Goal: Information Seeking & Learning: Learn about a topic

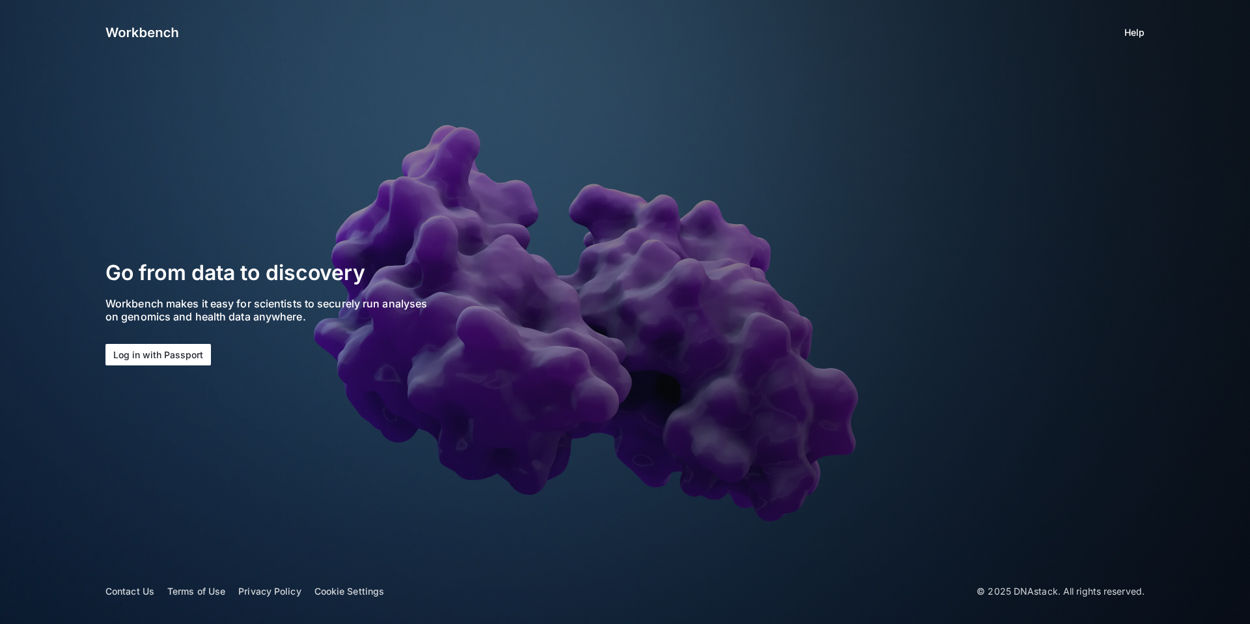
click at [169, 361] on button "Log in with Passport" at bounding box center [157, 354] width 105 height 21
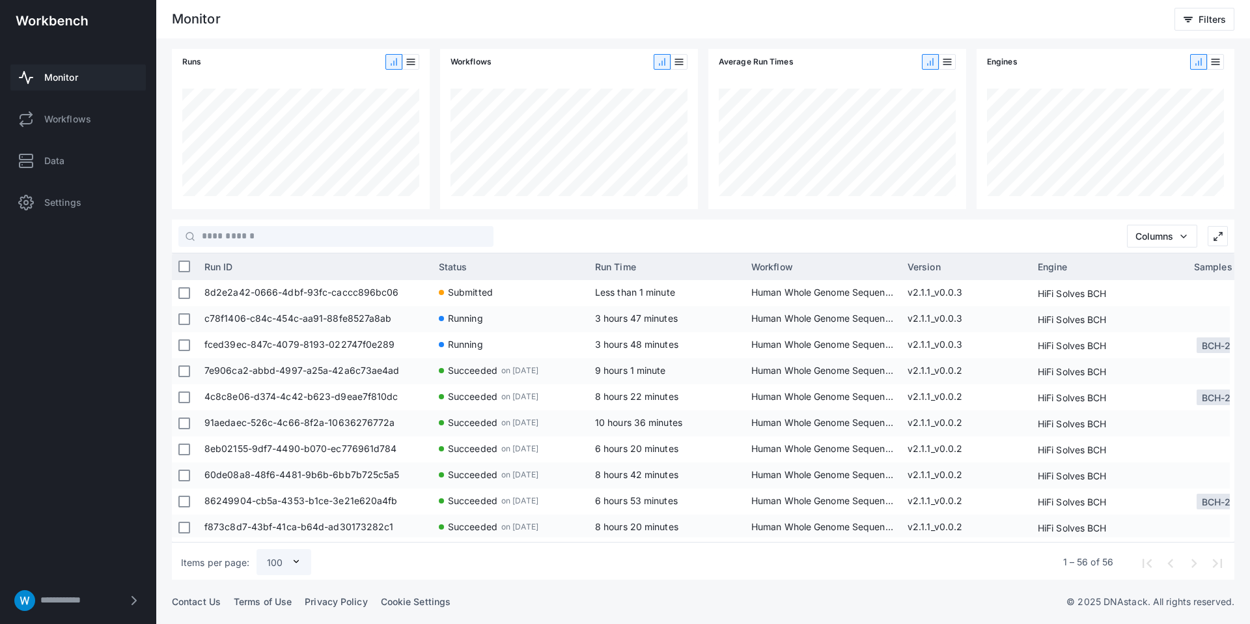
click at [111, 273] on libds-dashboard-sidebar "**********" at bounding box center [78, 312] width 156 height 624
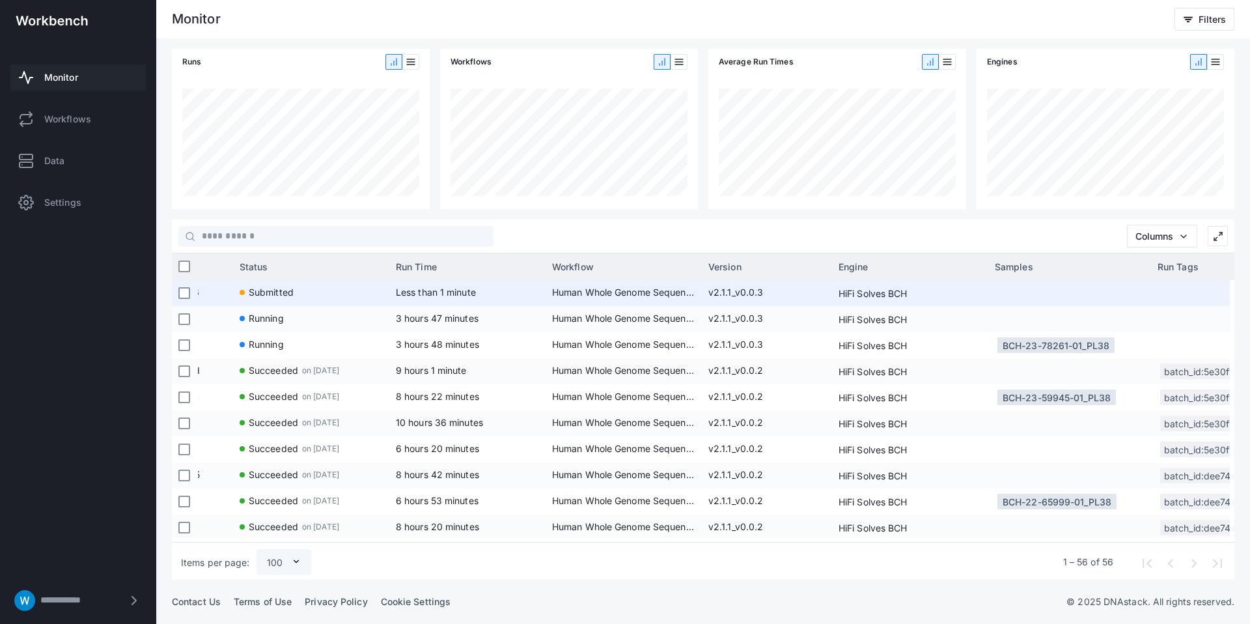
click at [723, 297] on span "v2.1.1_v0.0.3" at bounding box center [766, 293] width 117 height 26
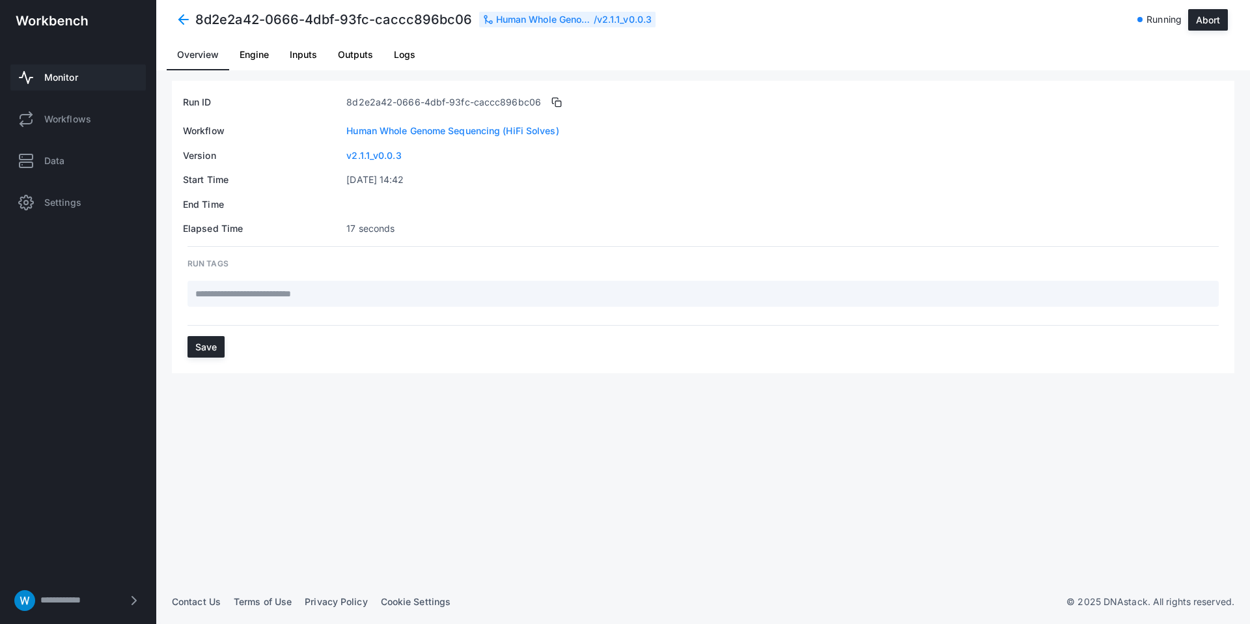
click at [251, 55] on span "Engine" at bounding box center [254, 54] width 29 height 9
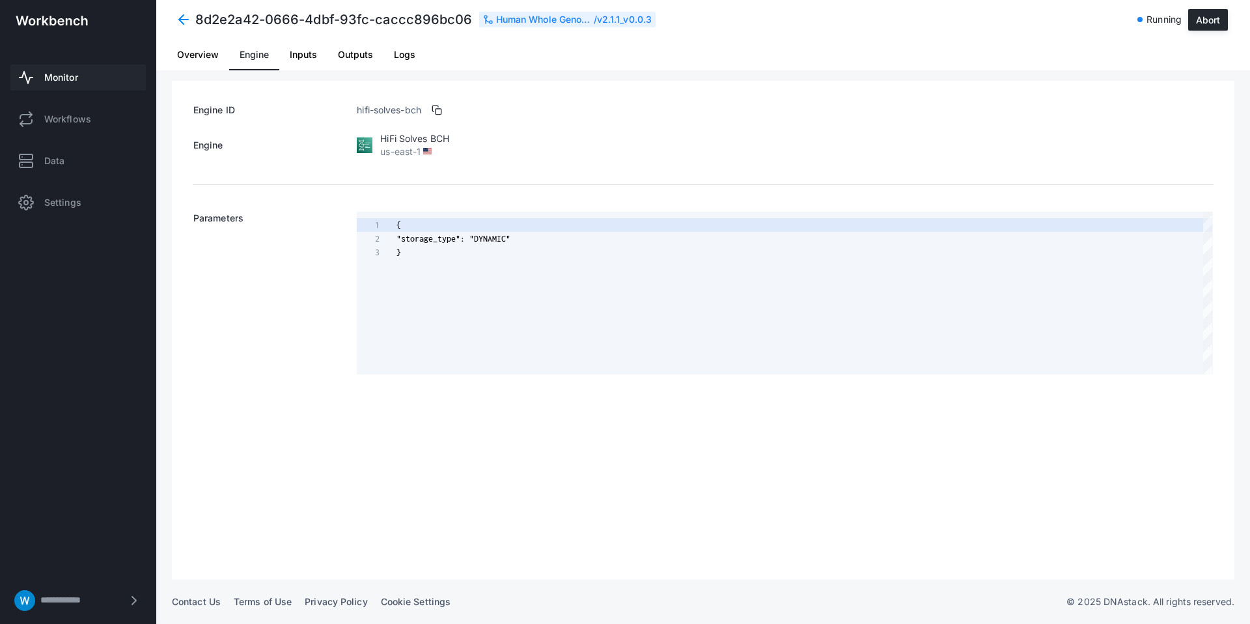
scroll to position [27, 0]
click at [303, 57] on span "Inputs" at bounding box center [303, 54] width 27 height 9
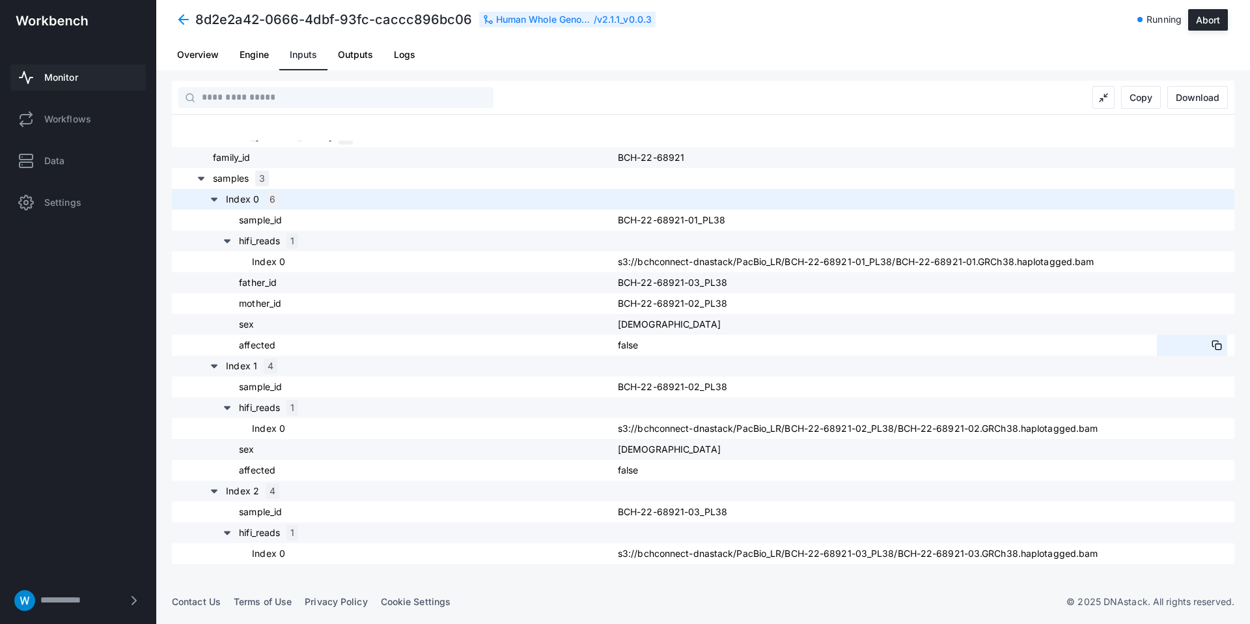
scroll to position [138, 0]
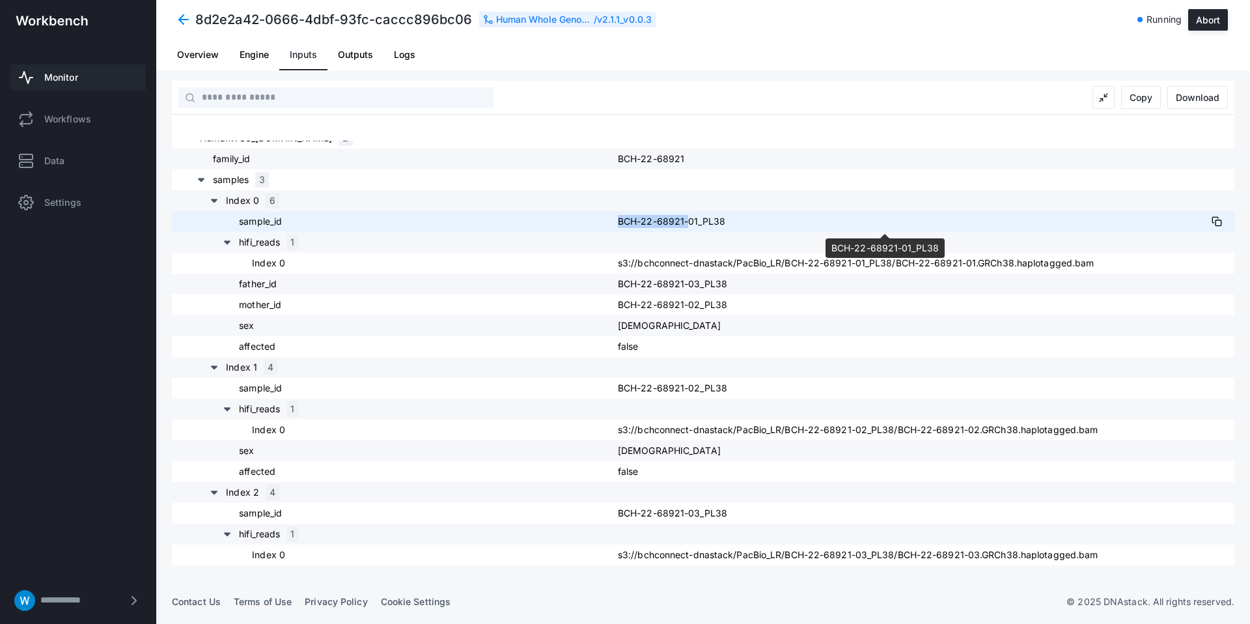
drag, startPoint x: 614, startPoint y: 222, endPoint x: 684, endPoint y: 224, distance: 69.7
click at [682, 223] on div "sample_id BCH-22-68921-01_PL38" at bounding box center [703, 221] width 1063 height 21
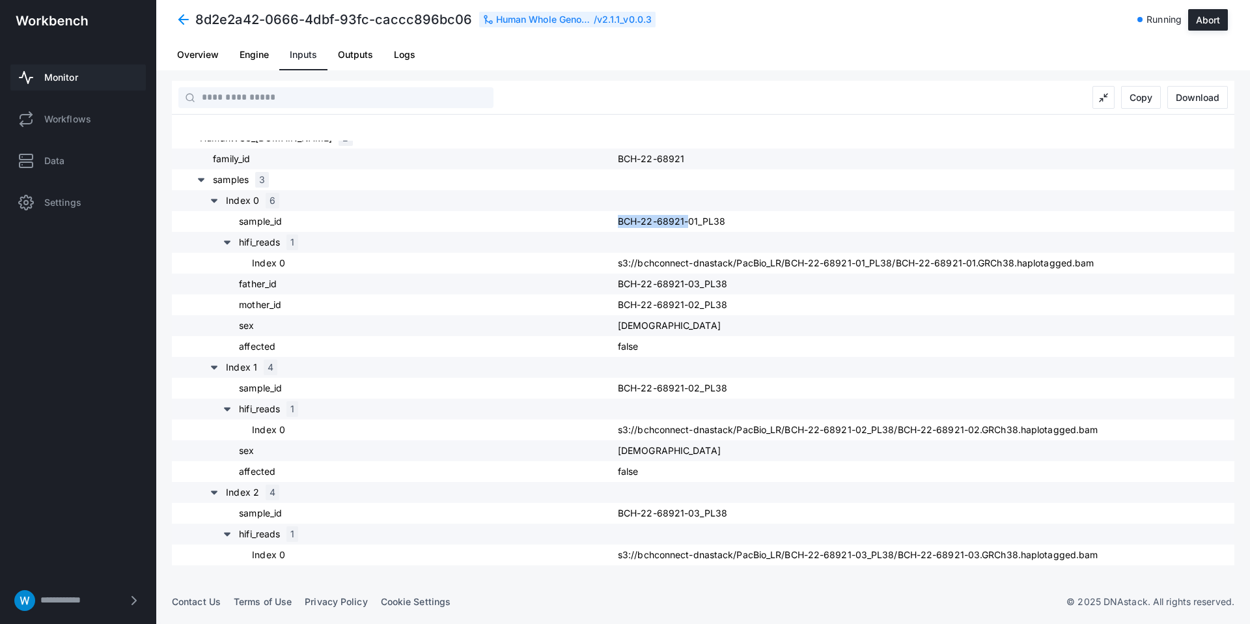
copy div "BCH-22-68921"
click at [91, 79] on link "Monitor" at bounding box center [77, 77] width 135 height 26
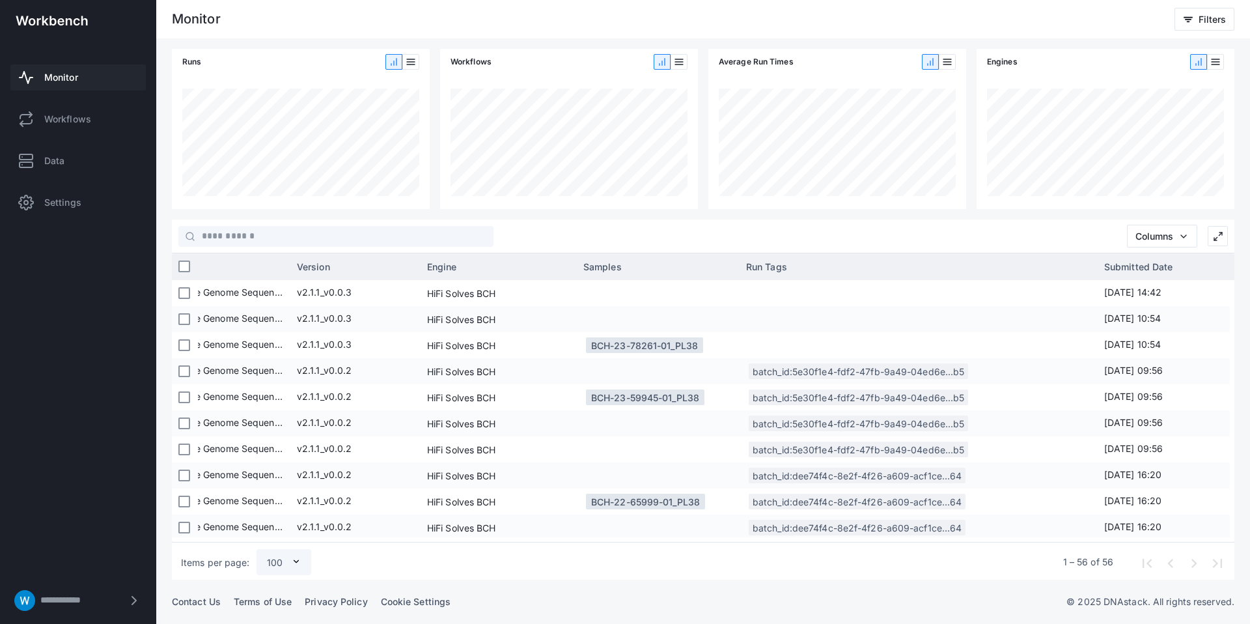
scroll to position [0, 559]
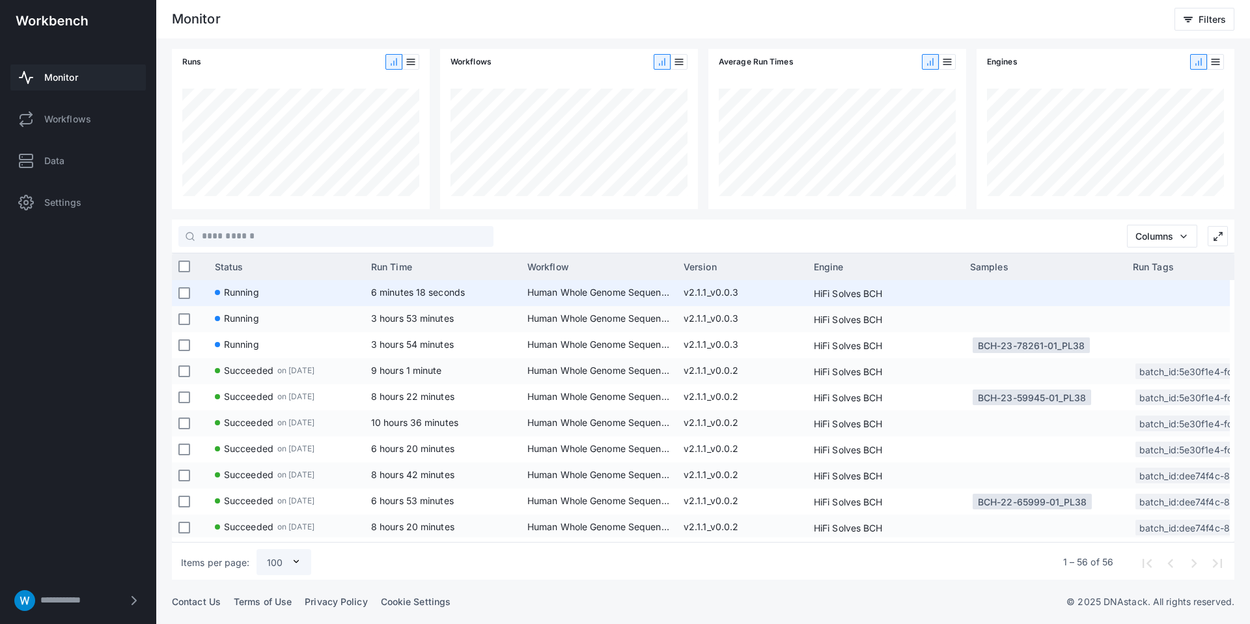
click at [379, 289] on span "6 minutes 18 seconds" at bounding box center [418, 291] width 94 height 11
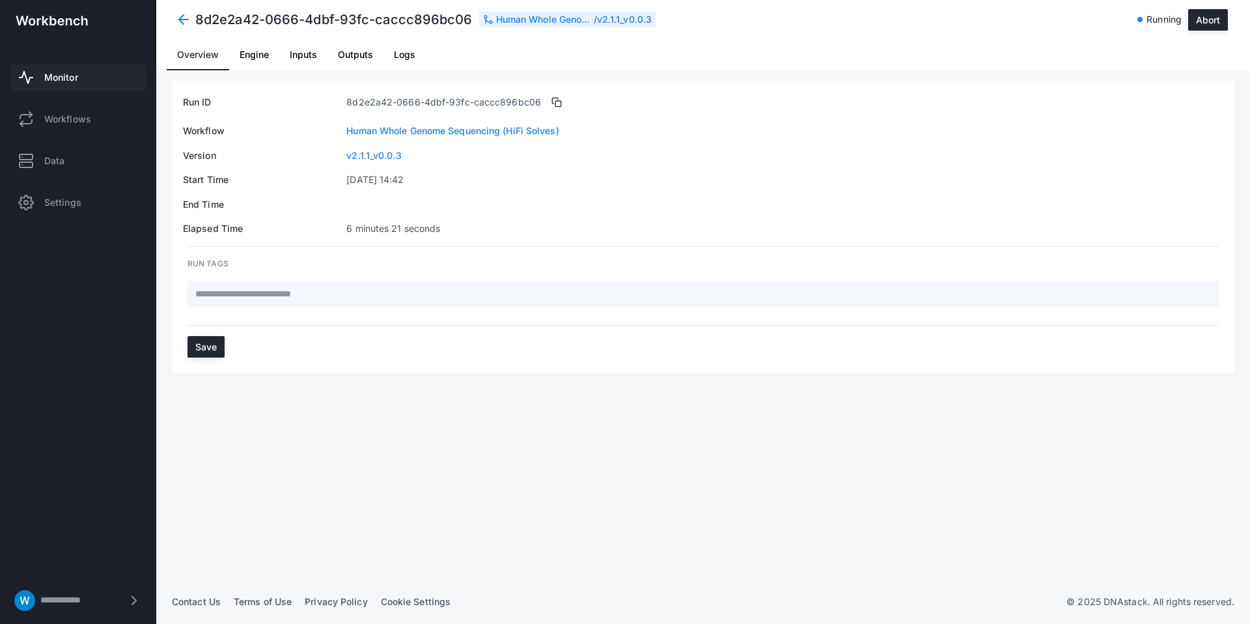
click at [254, 62] on span "Engine" at bounding box center [254, 54] width 29 height 31
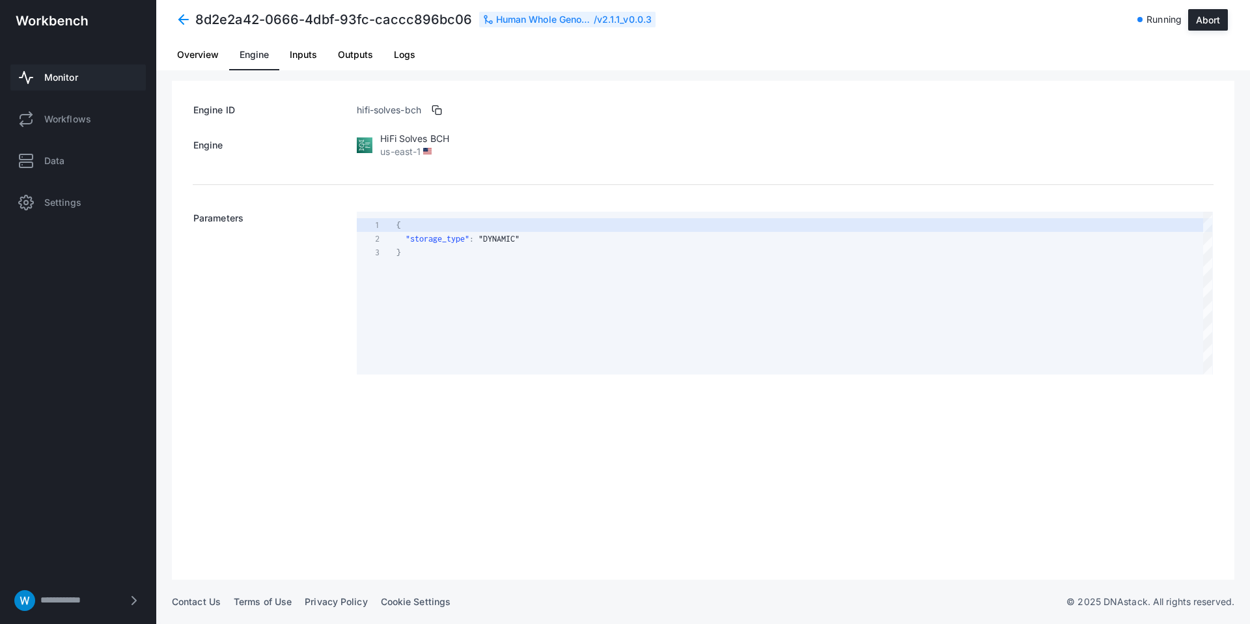
scroll to position [27, 0]
click at [305, 59] on span "Inputs" at bounding box center [303, 54] width 27 height 9
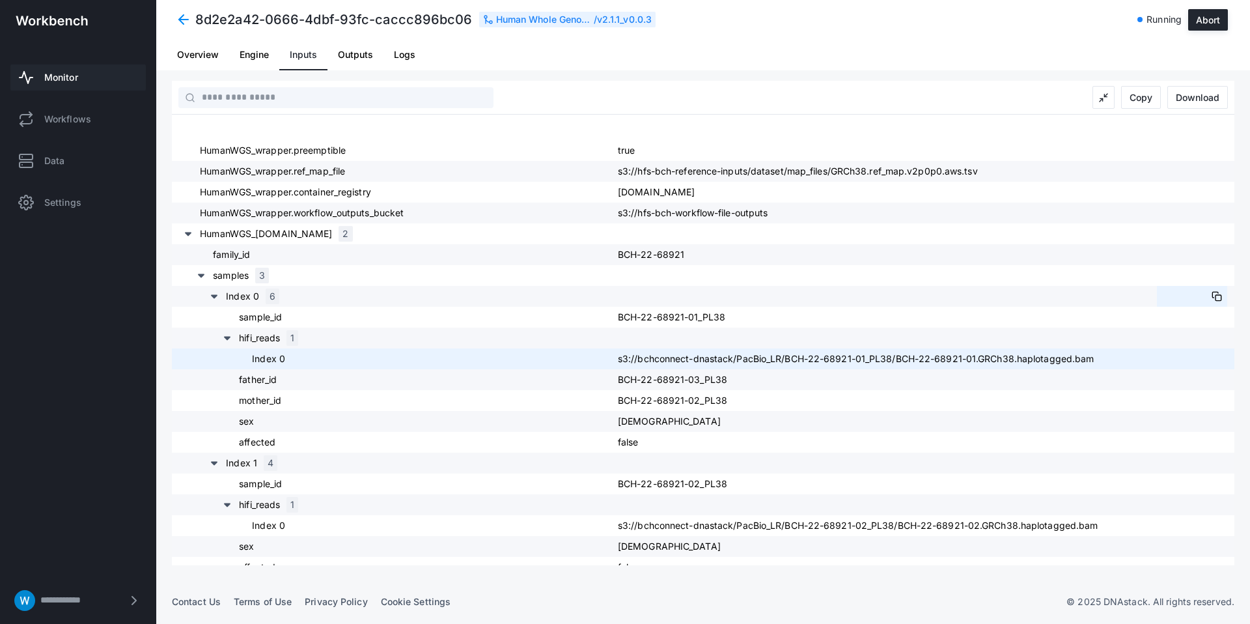
scroll to position [42, 0]
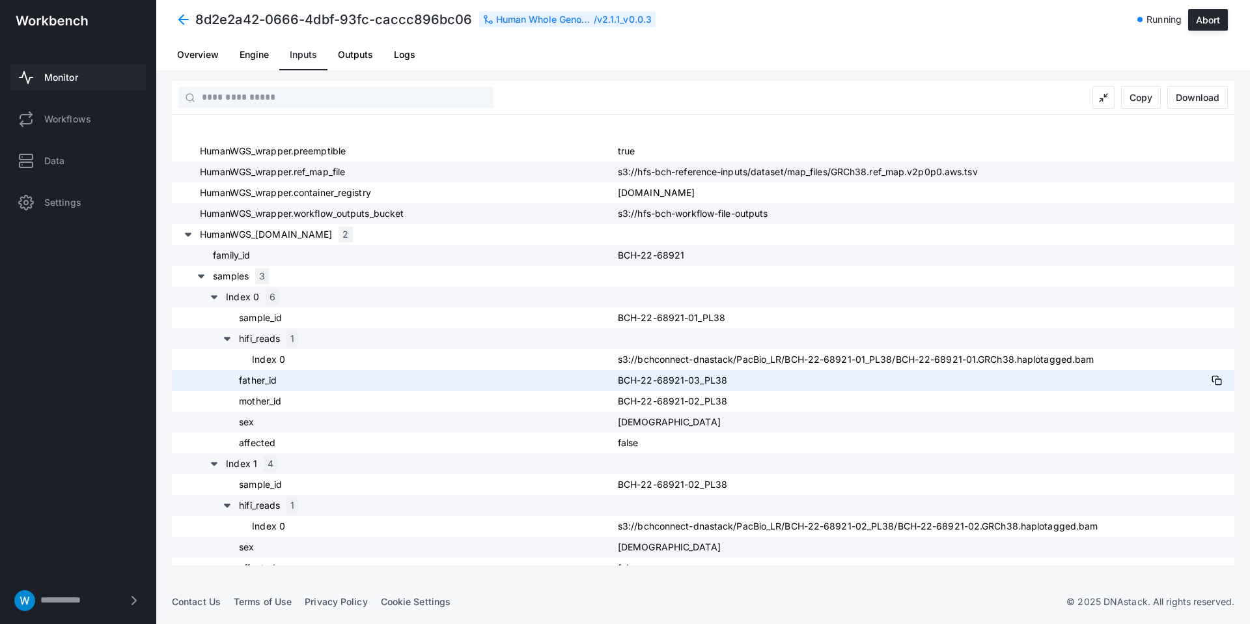
click at [669, 378] on span "BCH-22-68921-03_PL38" at bounding box center [672, 379] width 109 height 11
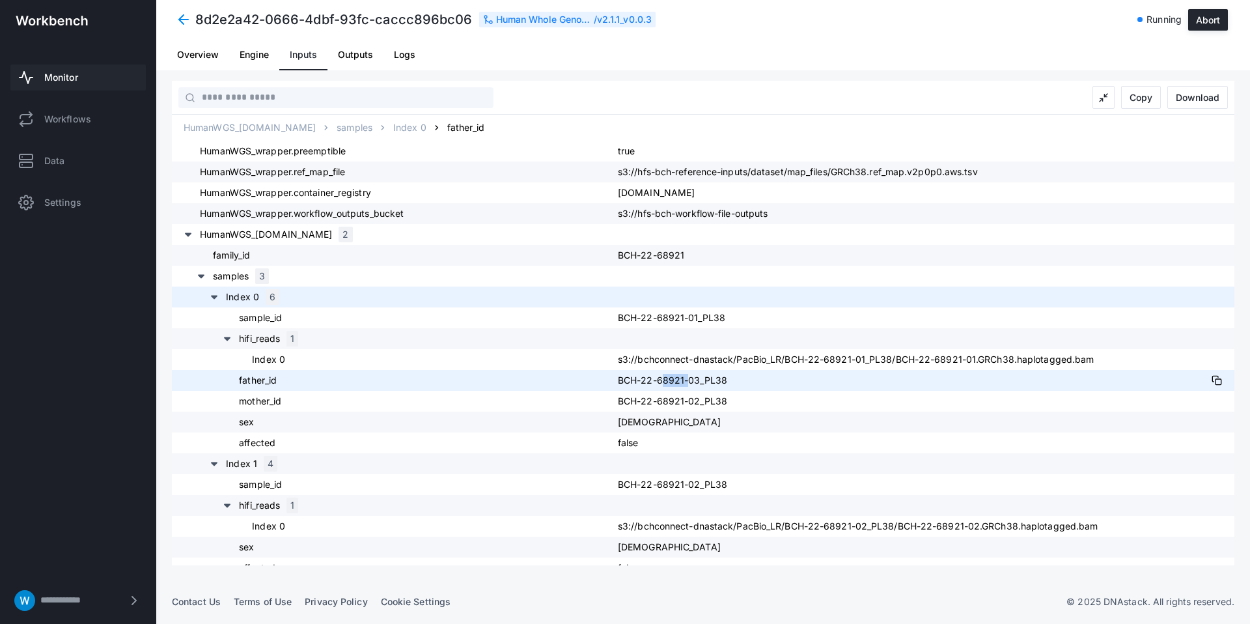
copy span "68921"
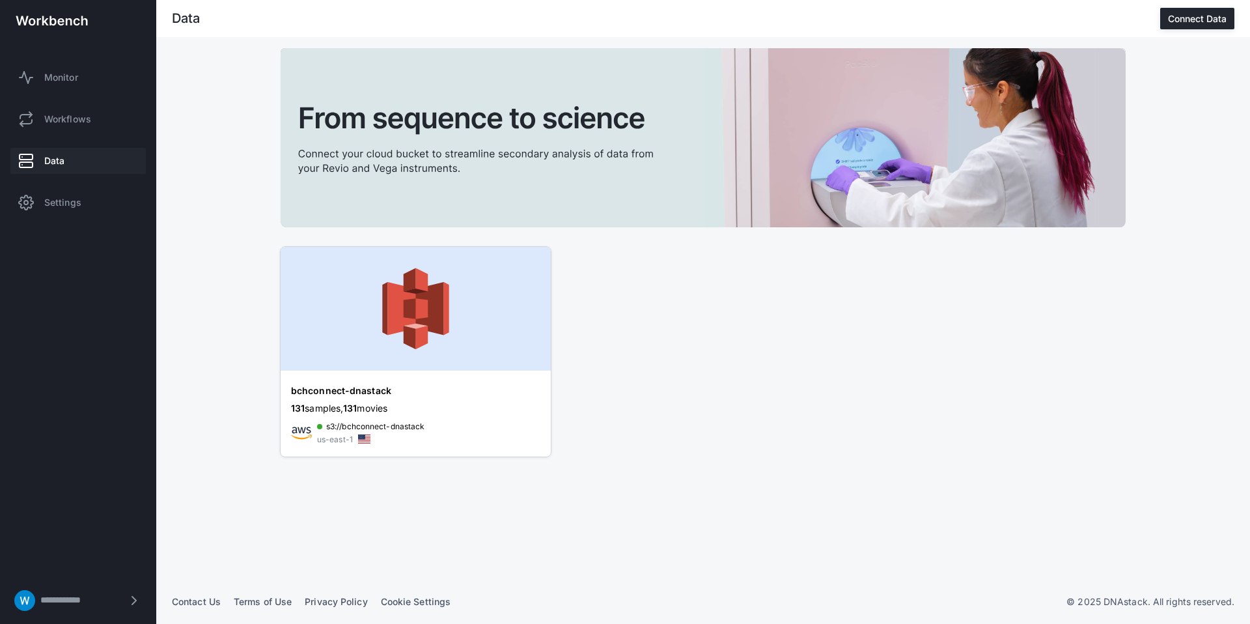
click at [385, 314] on img at bounding box center [416, 309] width 270 height 124
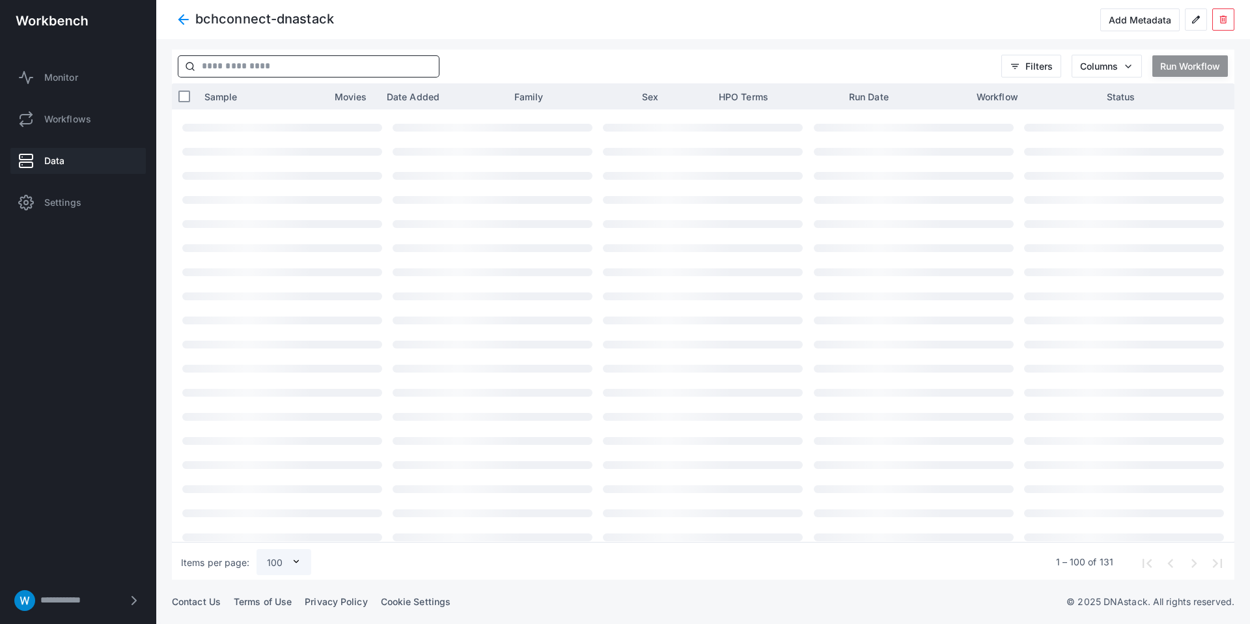
click at [275, 68] on input "text" at bounding box center [317, 66] width 244 height 21
paste input "**********"
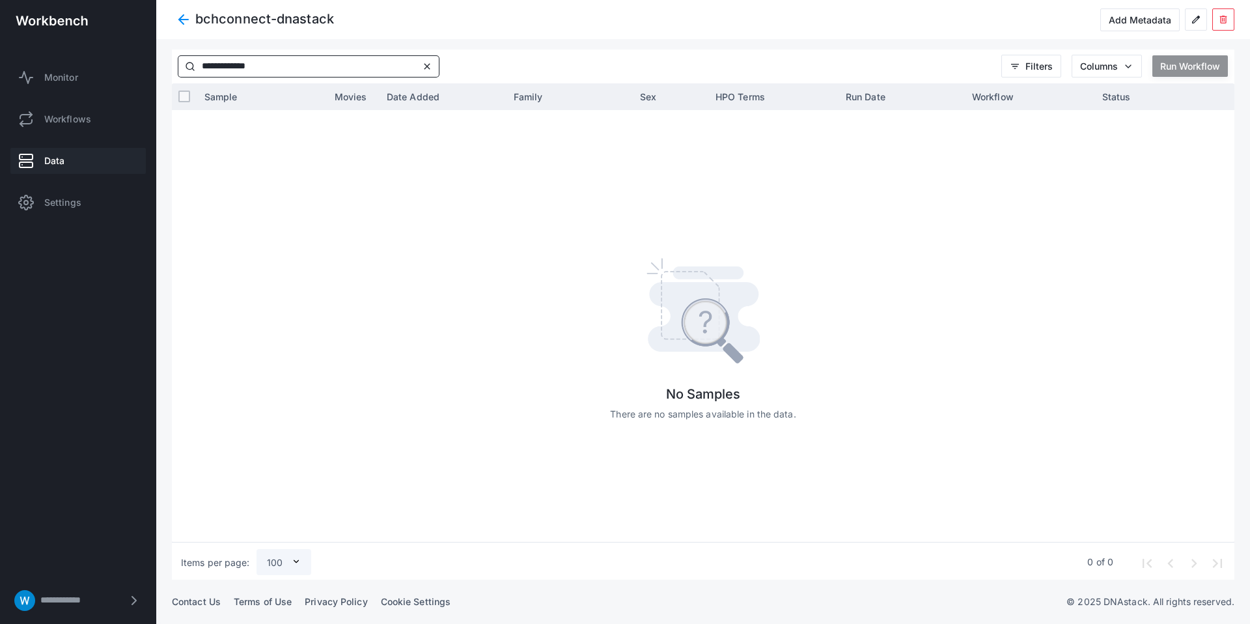
click at [225, 69] on input "**********" at bounding box center [307, 66] width 224 height 21
click at [223, 68] on input "**********" at bounding box center [307, 66] width 224 height 21
type input "**********"
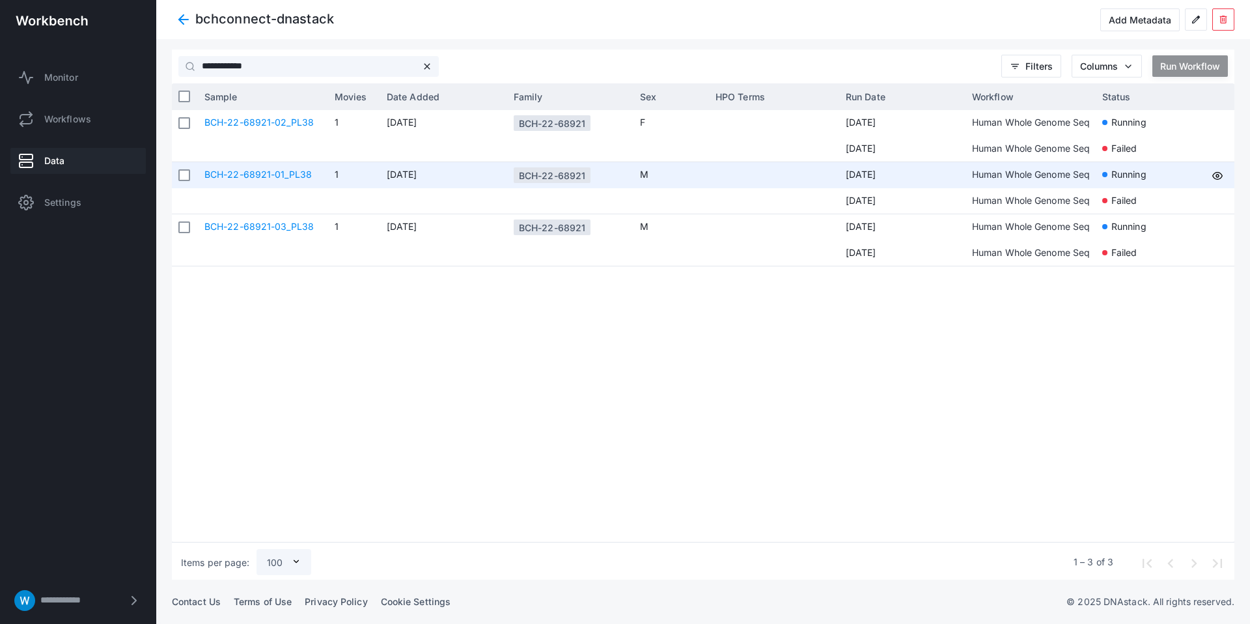
click at [302, 179] on link "BCH-22-68921-01_PL38" at bounding box center [257, 174] width 107 height 11
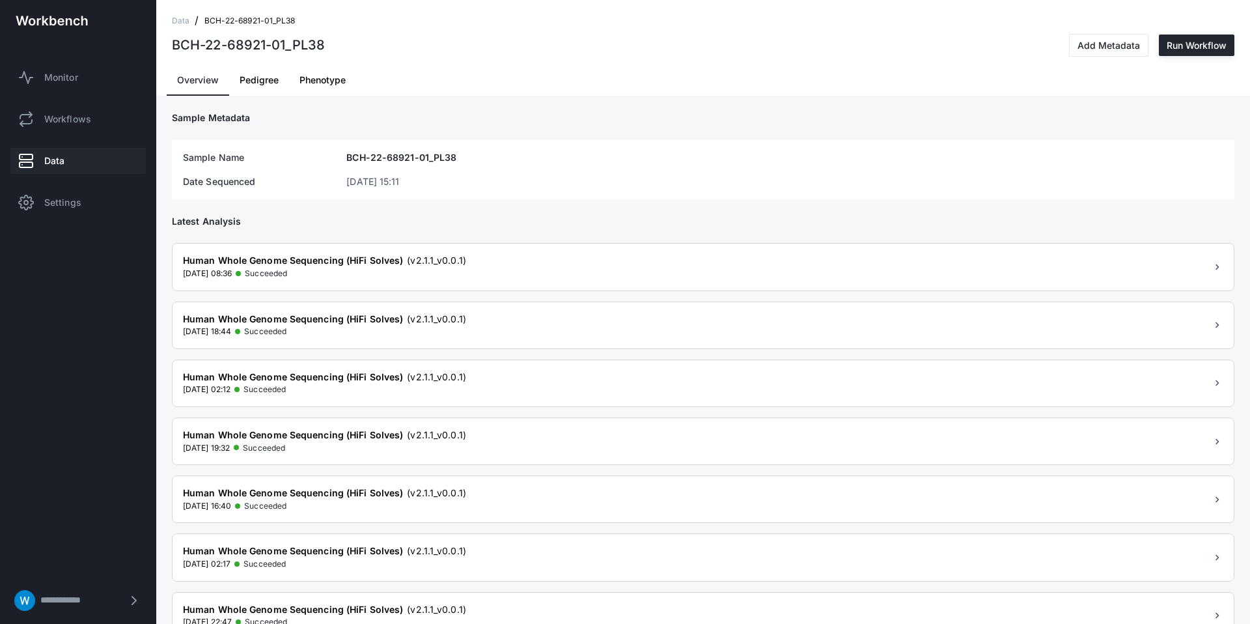
click at [259, 91] on span "Pedigree" at bounding box center [259, 79] width 39 height 31
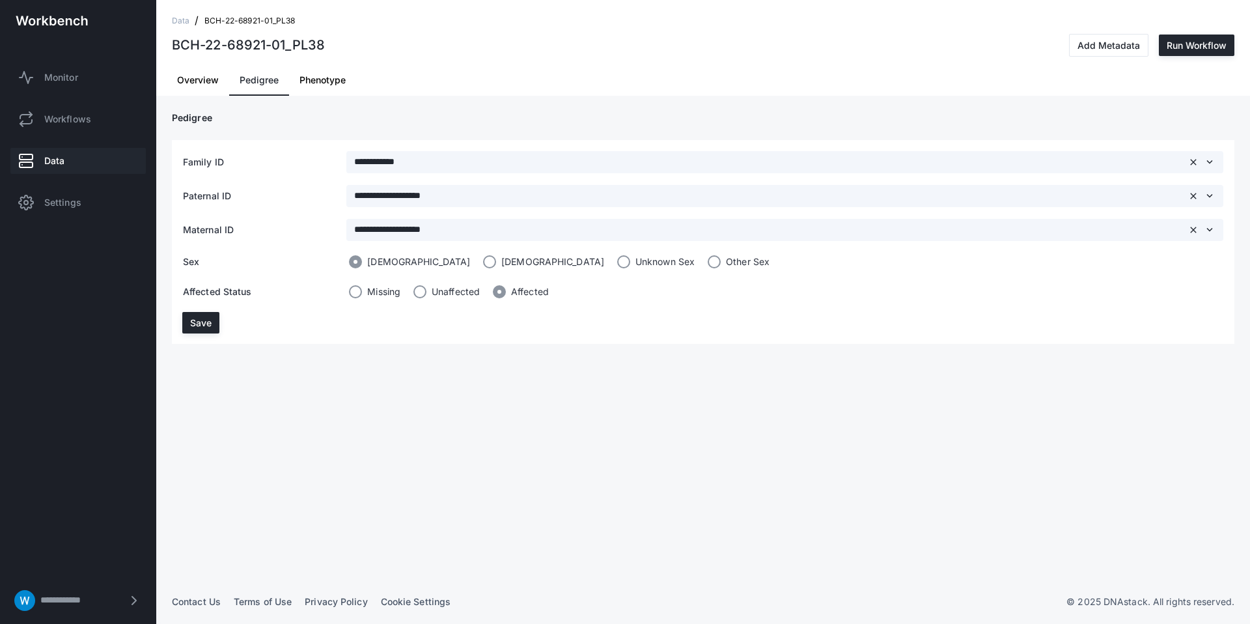
click at [203, 86] on span "Overview" at bounding box center [198, 79] width 42 height 31
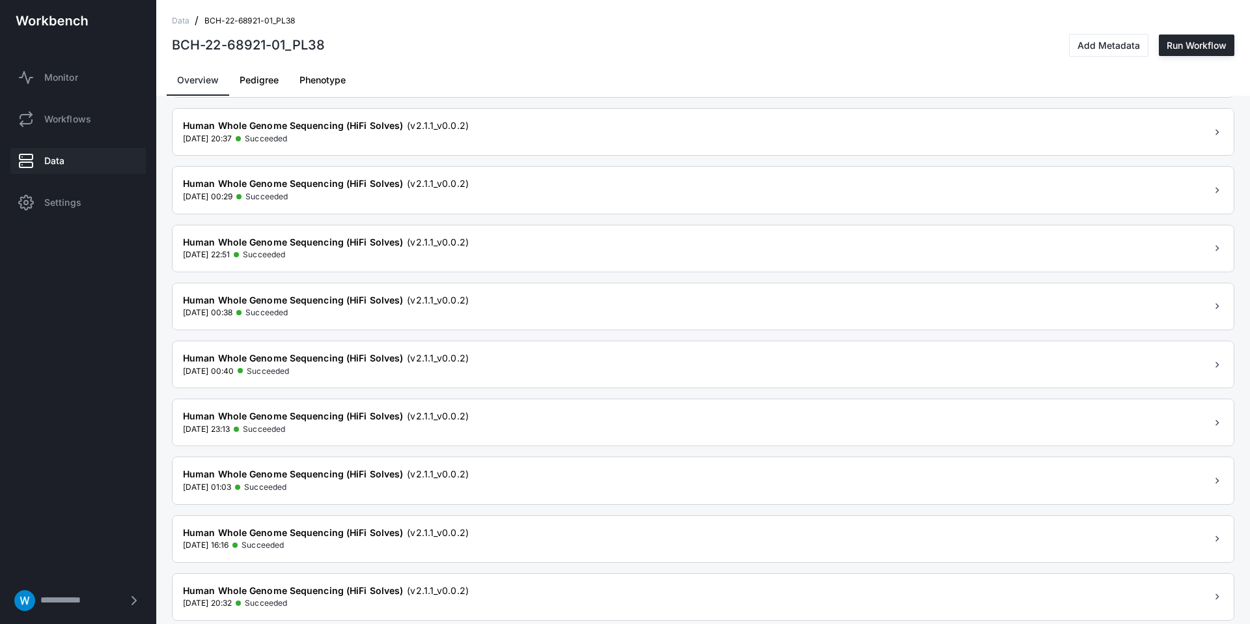
scroll to position [2905, 0]
